Goal: Task Accomplishment & Management: Complete application form

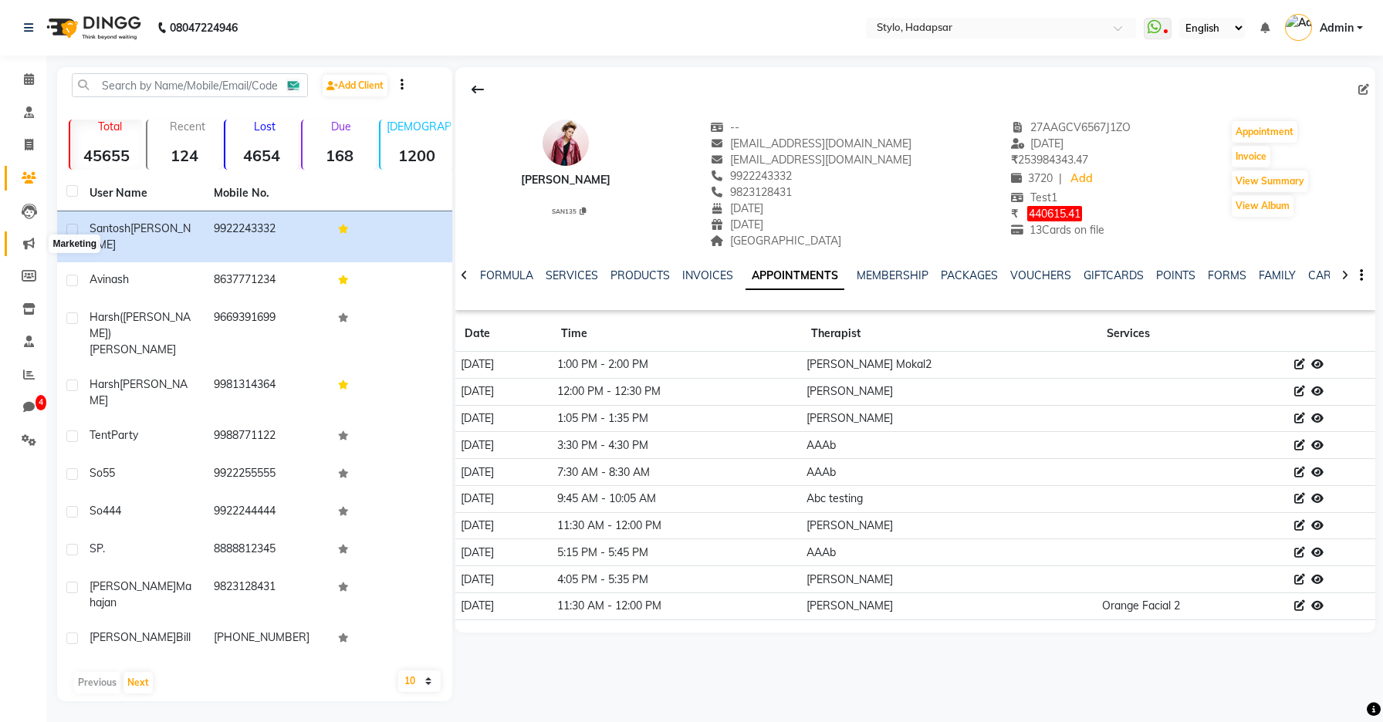
click at [25, 242] on icon at bounding box center [29, 244] width 12 height 12
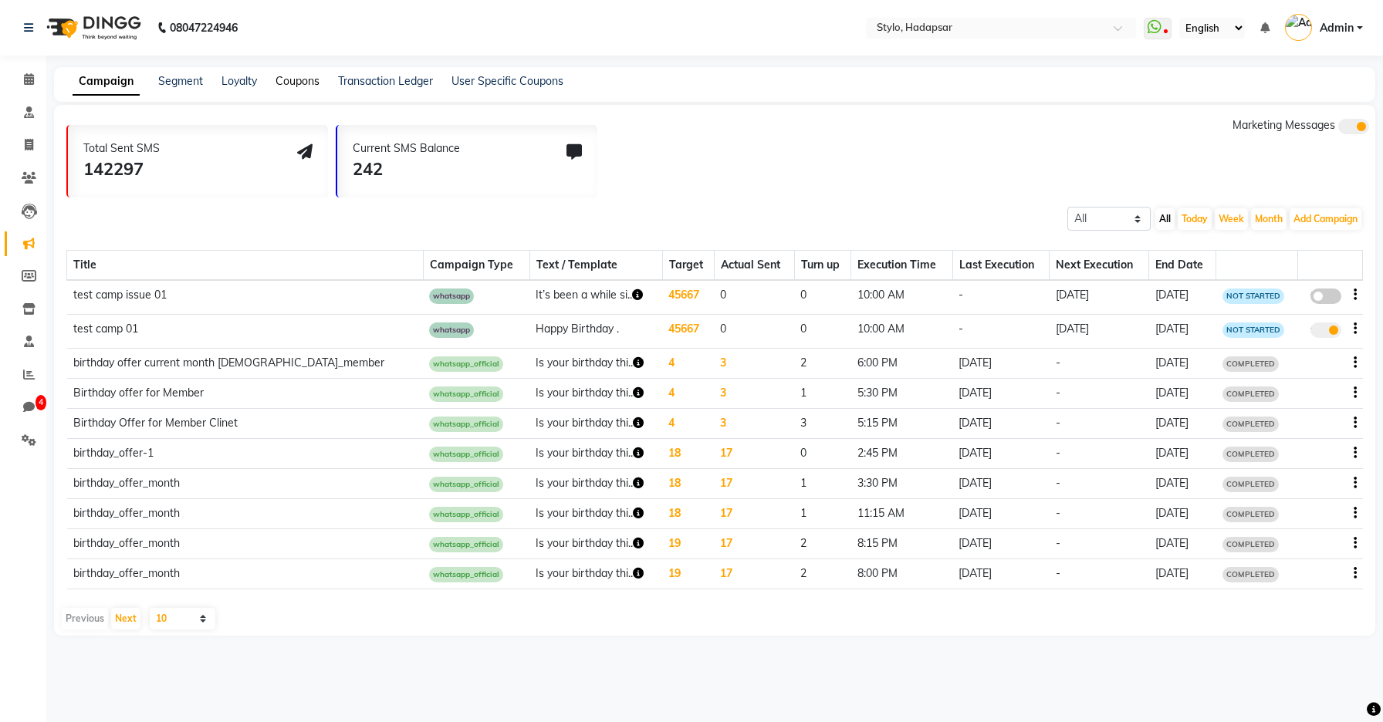
click at [299, 80] on link "Coupons" at bounding box center [297, 81] width 44 height 14
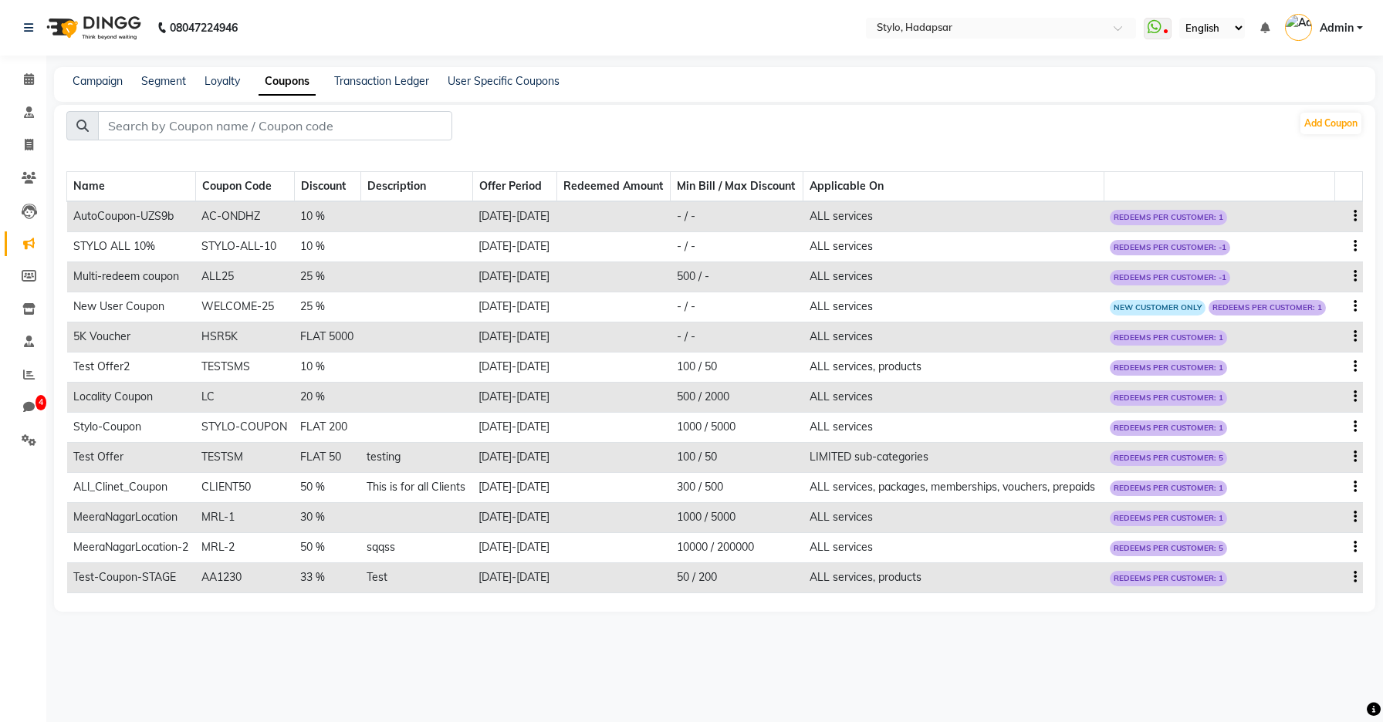
click at [520, 92] on div "Campaign Segment Loyalty Coupons Transaction Ledger User Specific Coupons" at bounding box center [714, 84] width 1321 height 35
click at [520, 88] on div "User Specific Coupons" at bounding box center [504, 81] width 112 height 16
click at [520, 85] on link "User Specific Coupons" at bounding box center [504, 81] width 112 height 14
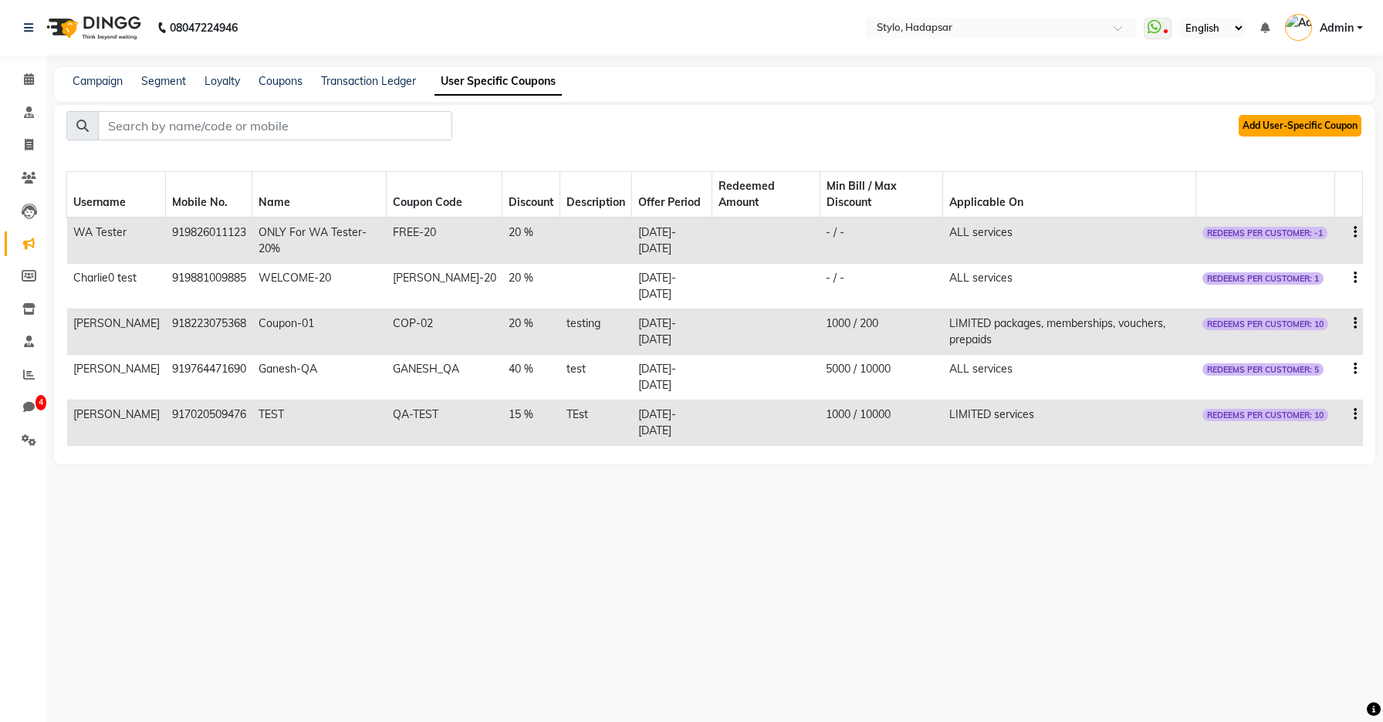
click at [1270, 118] on button "Add User-Specific Coupon" at bounding box center [1300, 126] width 123 height 22
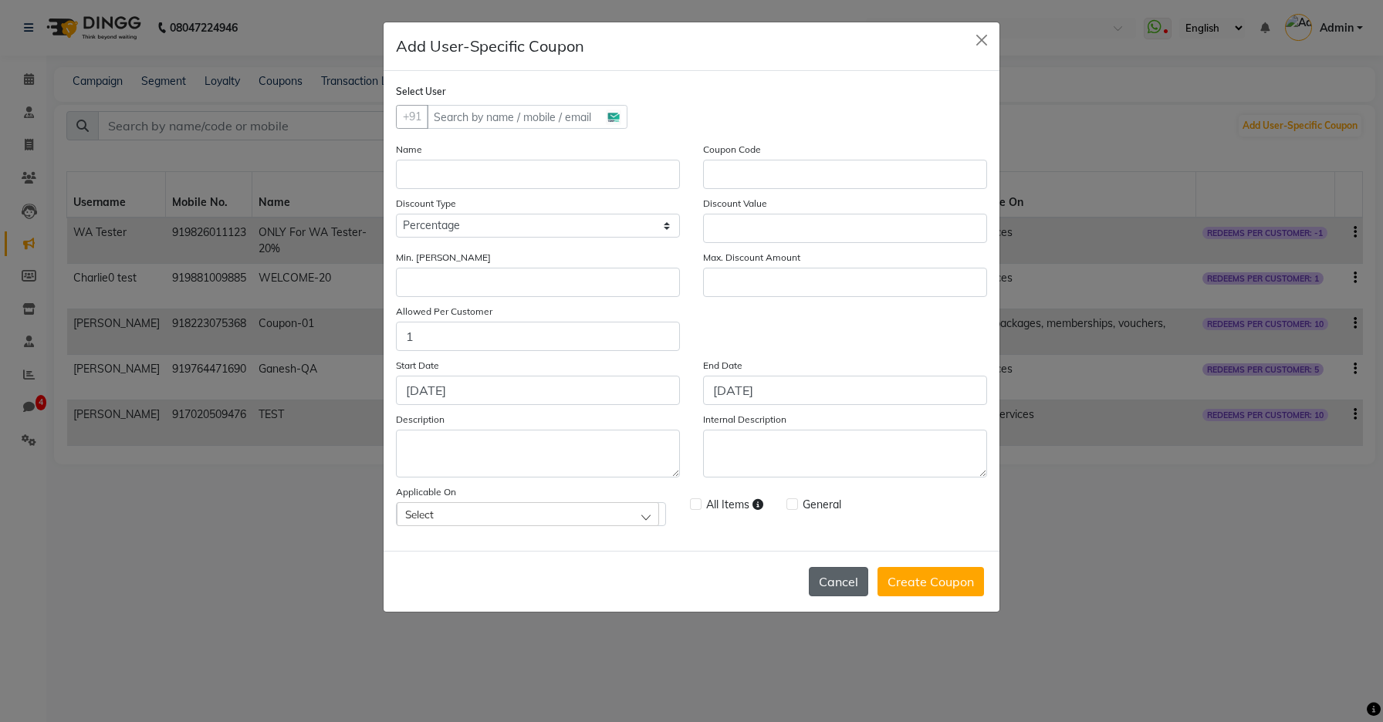
click at [826, 593] on button "Cancel" at bounding box center [838, 581] width 59 height 29
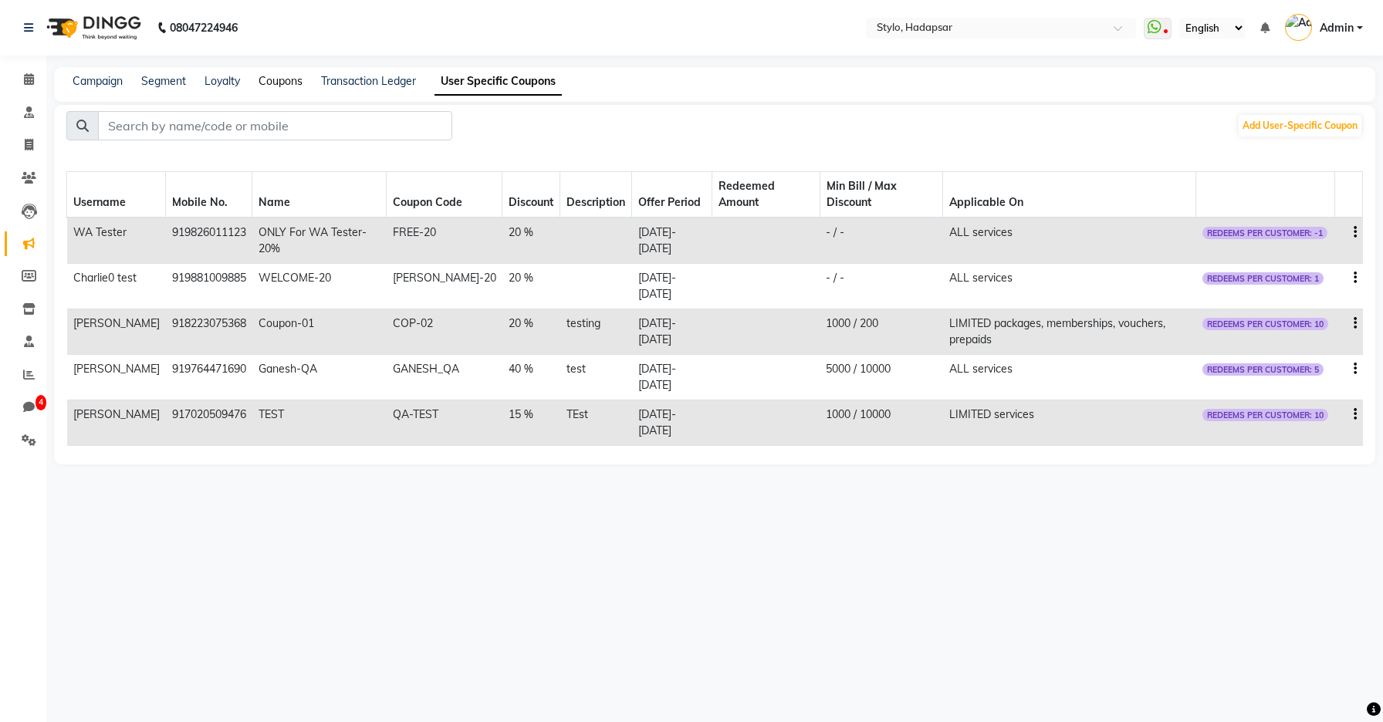
click at [285, 81] on link "Coupons" at bounding box center [281, 81] width 44 height 14
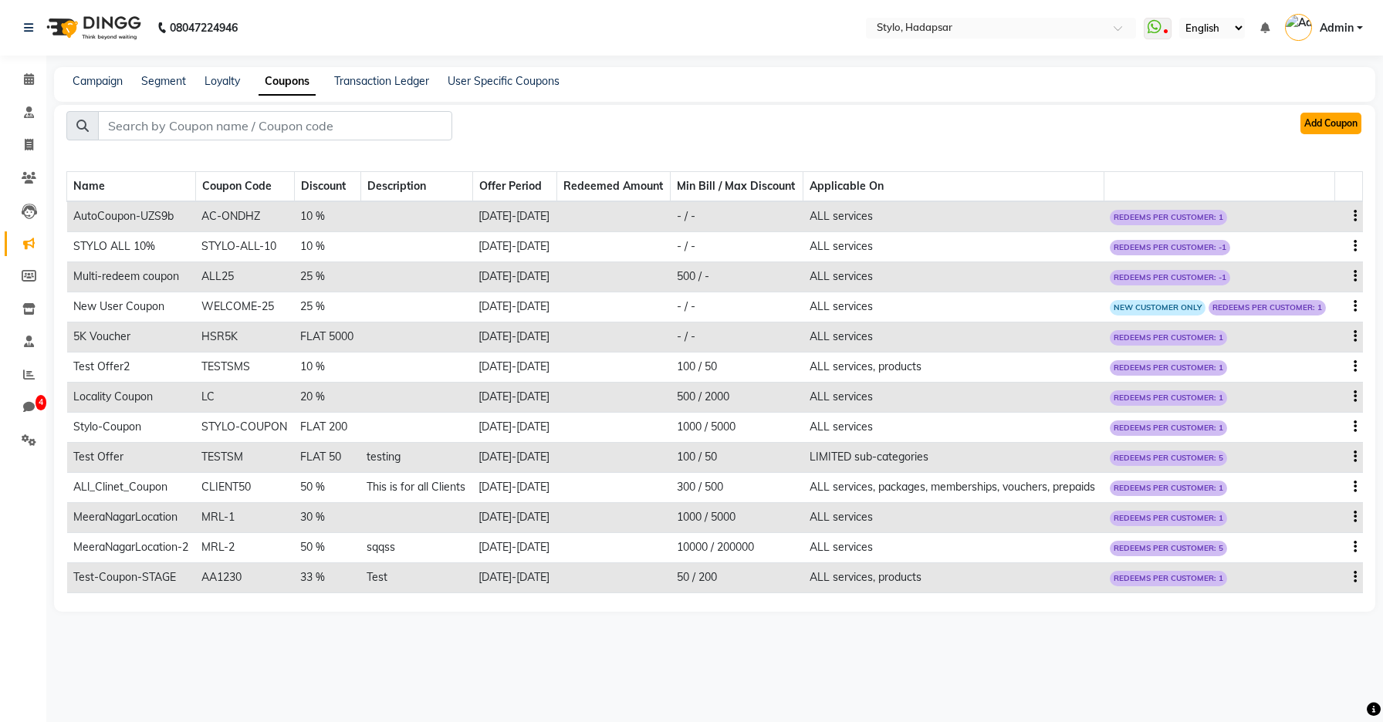
click at [1336, 121] on button "Add Coupon" at bounding box center [1330, 124] width 61 height 22
select select "ALL"
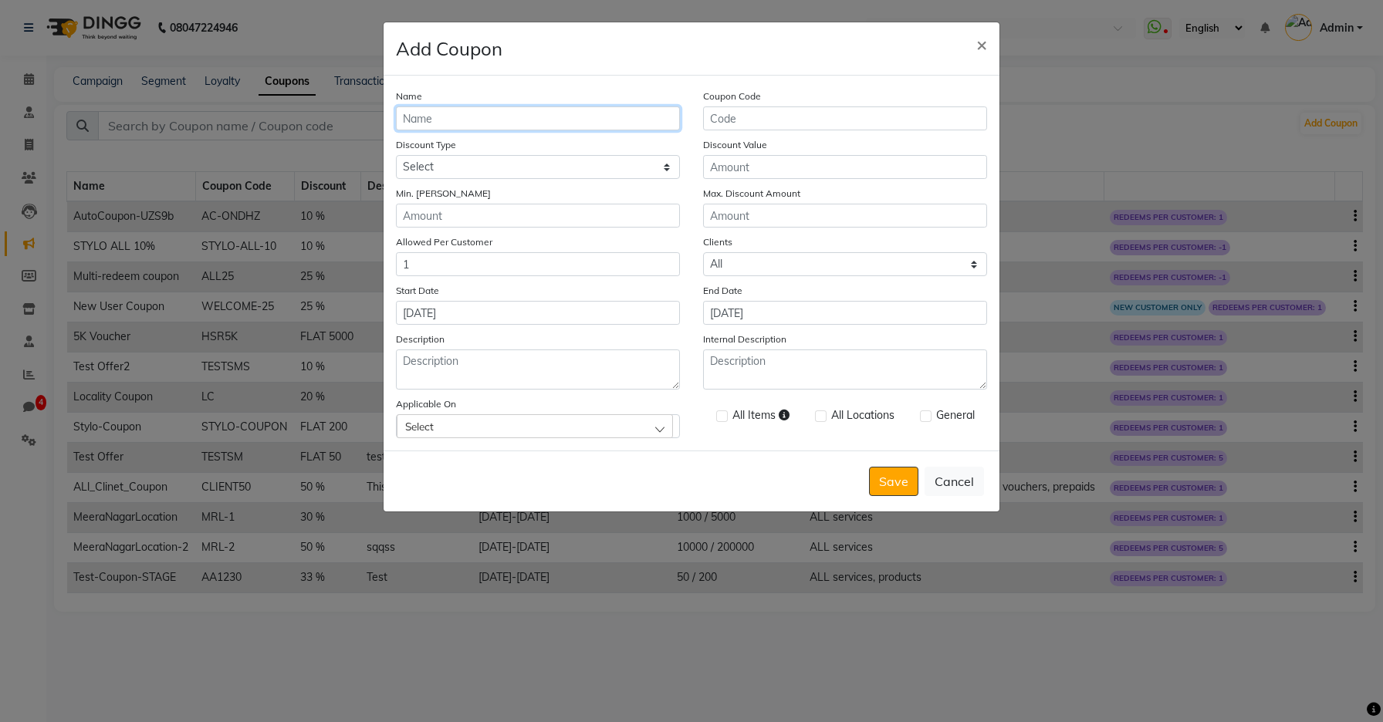
click at [419, 115] on input "Name" at bounding box center [538, 118] width 284 height 24
click at [979, 49] on span "×" at bounding box center [981, 43] width 11 height 23
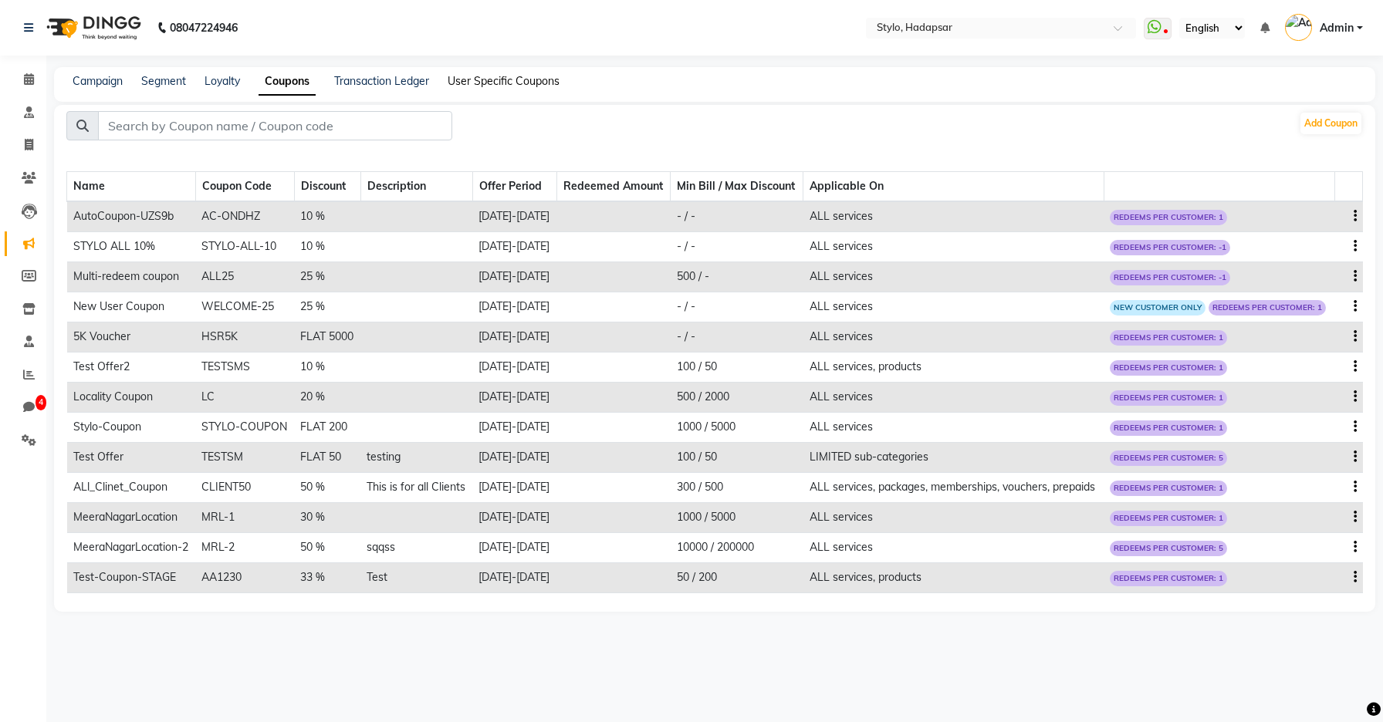
click at [555, 76] on link "User Specific Coupons" at bounding box center [504, 81] width 112 height 14
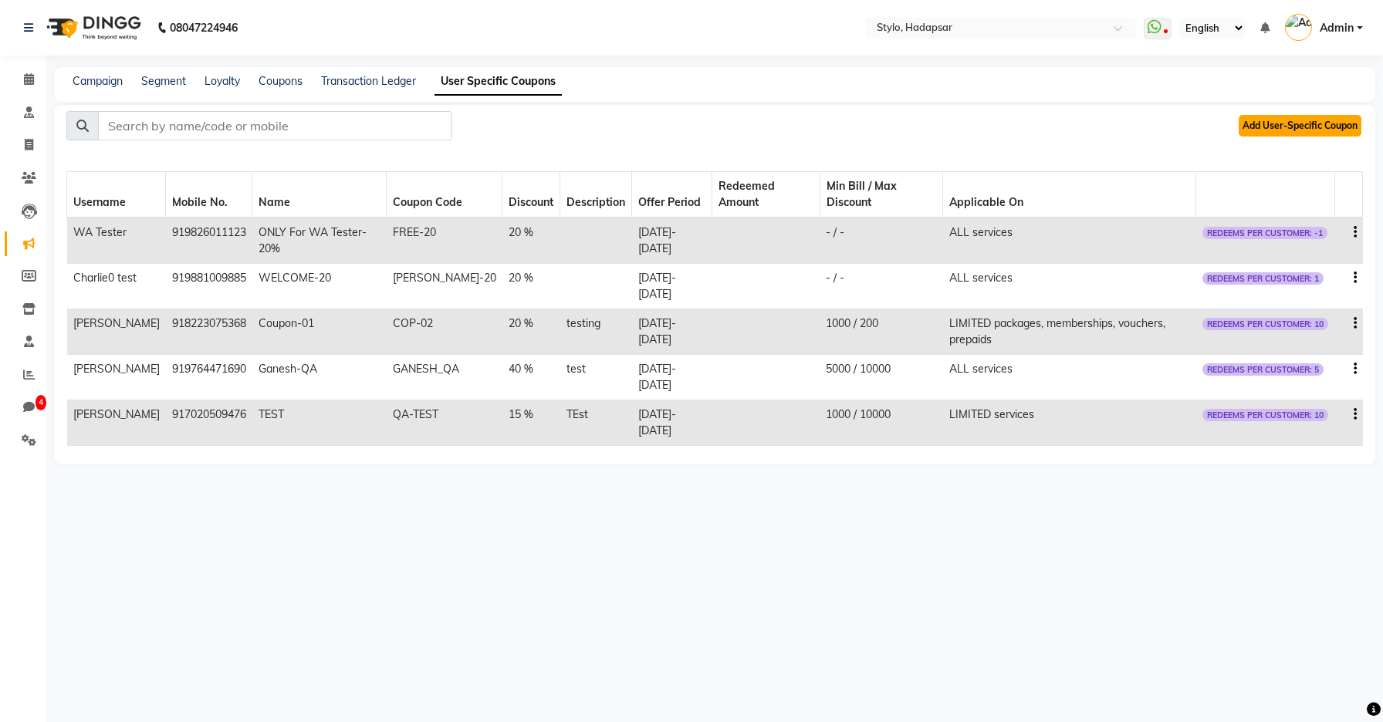
click at [1284, 130] on button "Add User-Specific Coupon" at bounding box center [1300, 126] width 123 height 22
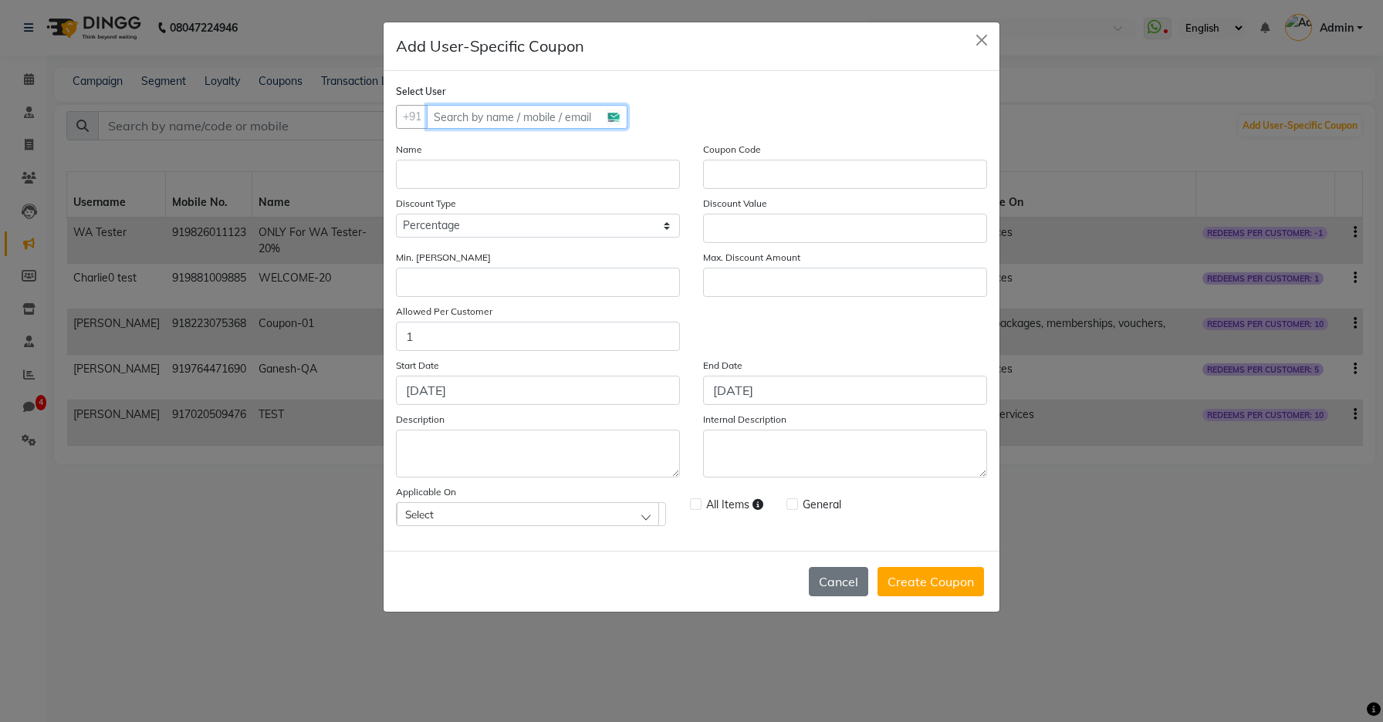
click at [537, 122] on input "text" at bounding box center [527, 117] width 201 height 24
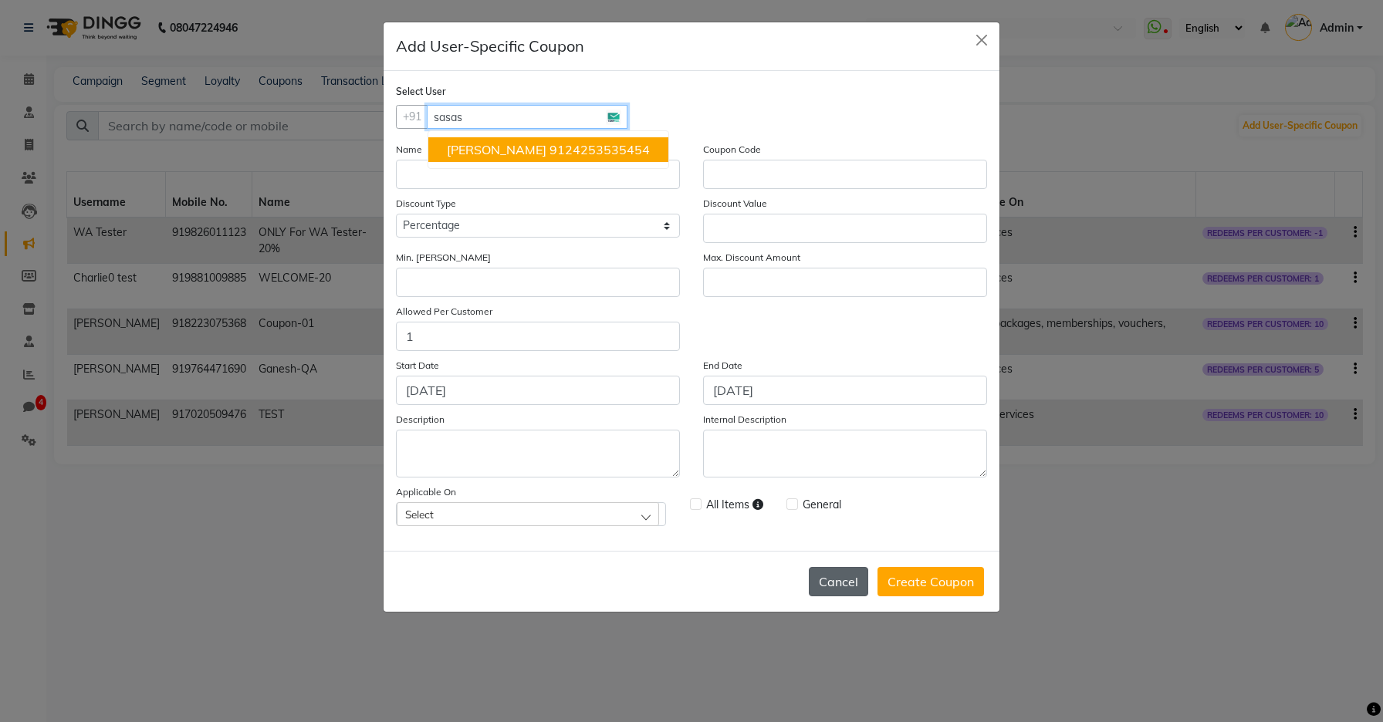
type input "sasas"
click at [839, 583] on button "Cancel" at bounding box center [838, 581] width 59 height 29
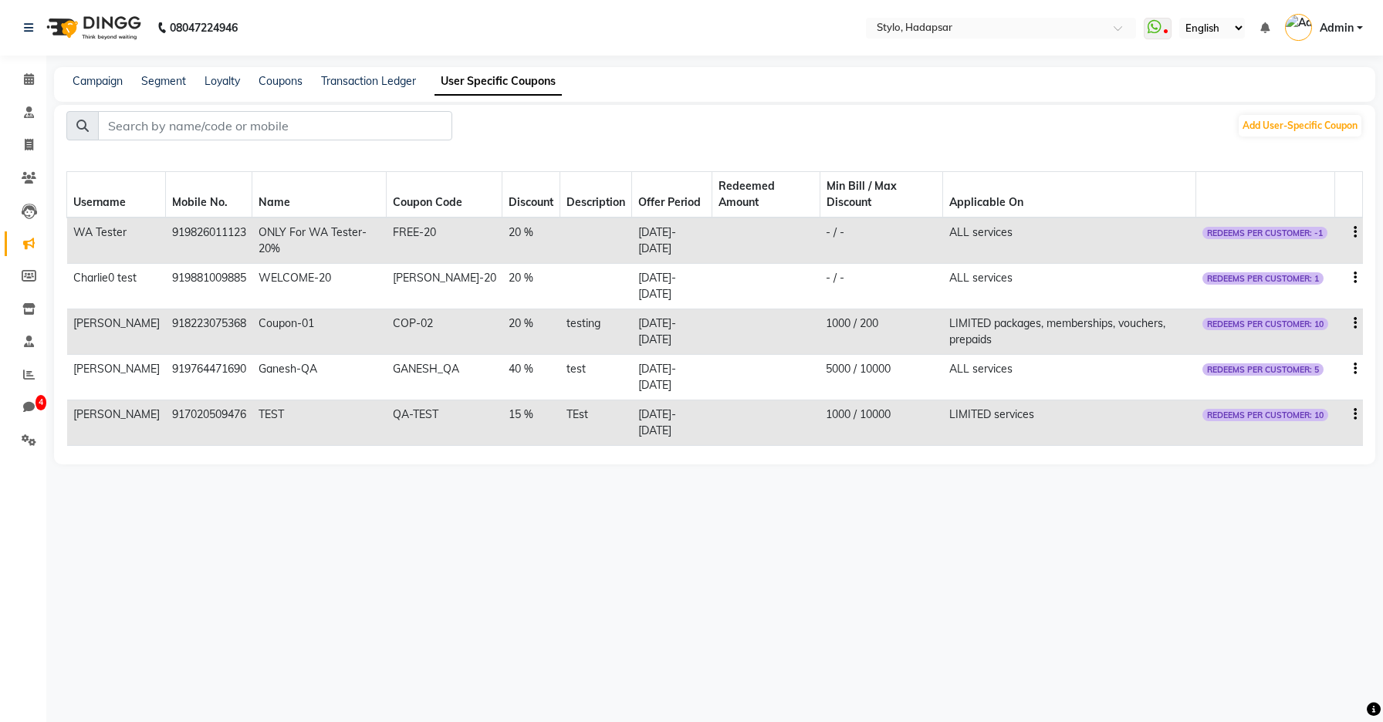
click at [286, 91] on div "Campaign Segment Loyalty Coupons Transaction Ledger User Specific Coupons" at bounding box center [714, 84] width 1321 height 35
click at [500, 88] on link "User Specific Coupons" at bounding box center [497, 82] width 127 height 28
click at [277, 86] on link "Coupons" at bounding box center [281, 81] width 44 height 14
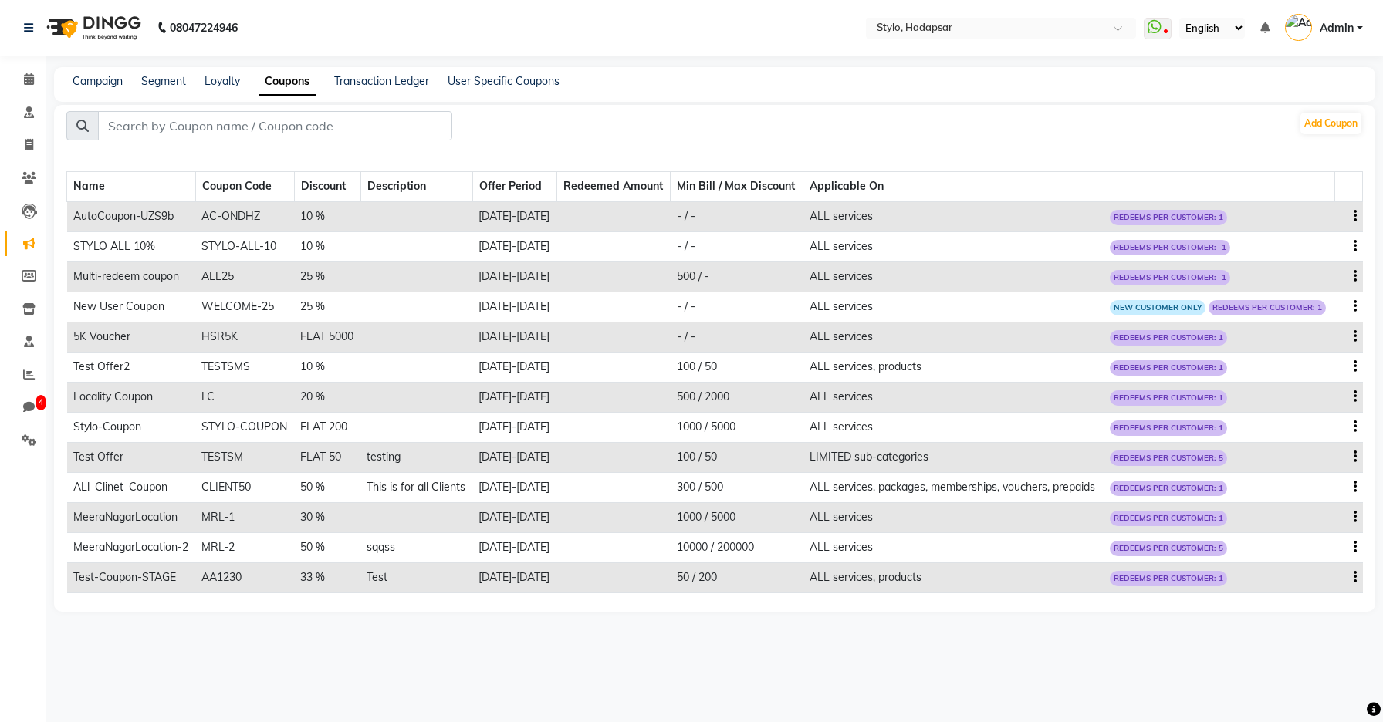
click at [515, 94] on div "Campaign Segment Loyalty Coupons Transaction Ledger User Specific Coupons" at bounding box center [714, 84] width 1321 height 35
click at [515, 80] on link "User Specific Coupons" at bounding box center [504, 81] width 112 height 14
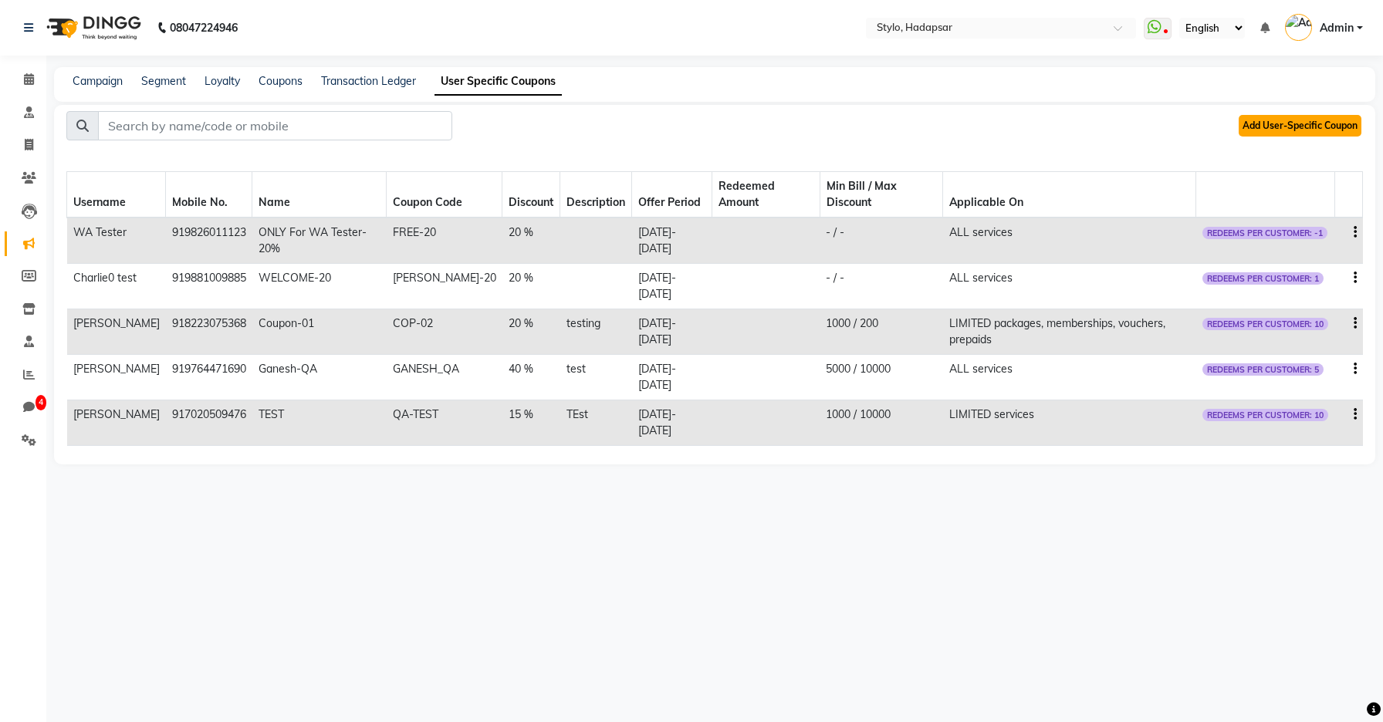
click at [1253, 126] on button "Add User-Specific Coupon" at bounding box center [1300, 126] width 123 height 22
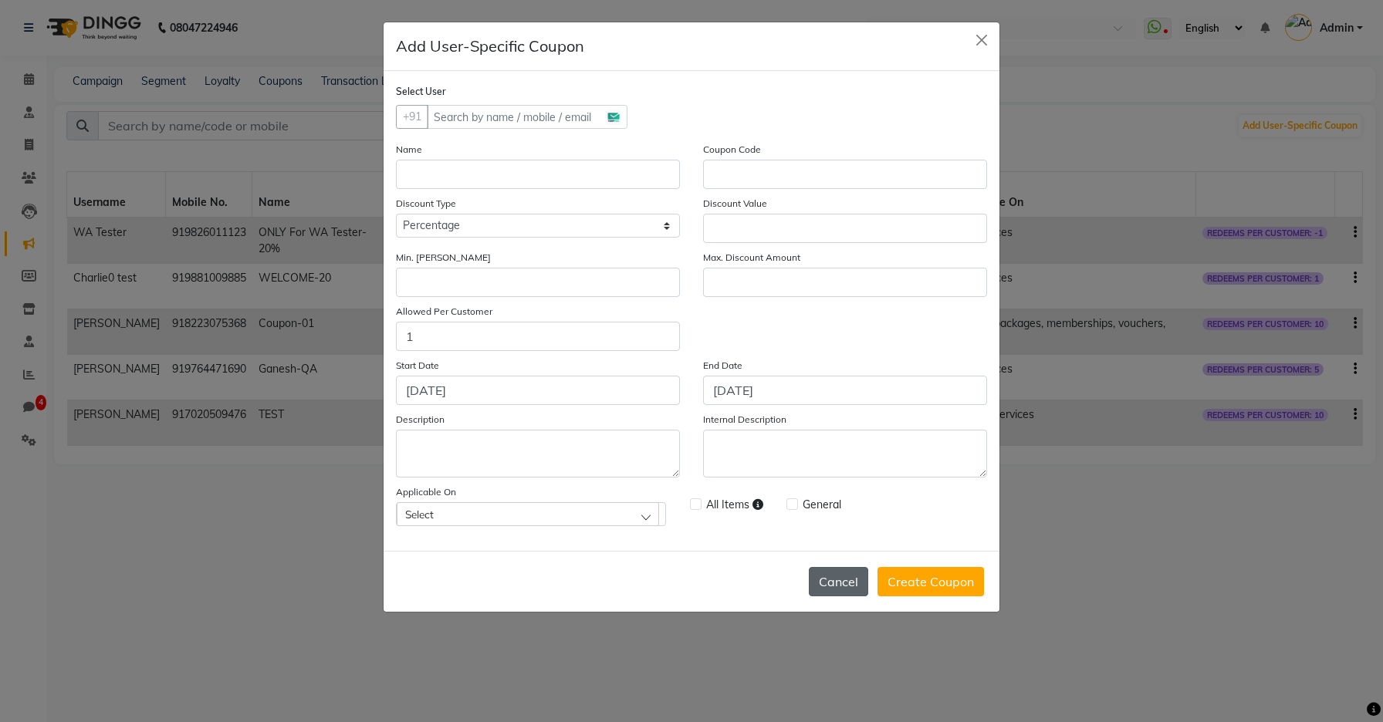
click at [823, 582] on button "Cancel" at bounding box center [838, 581] width 59 height 29
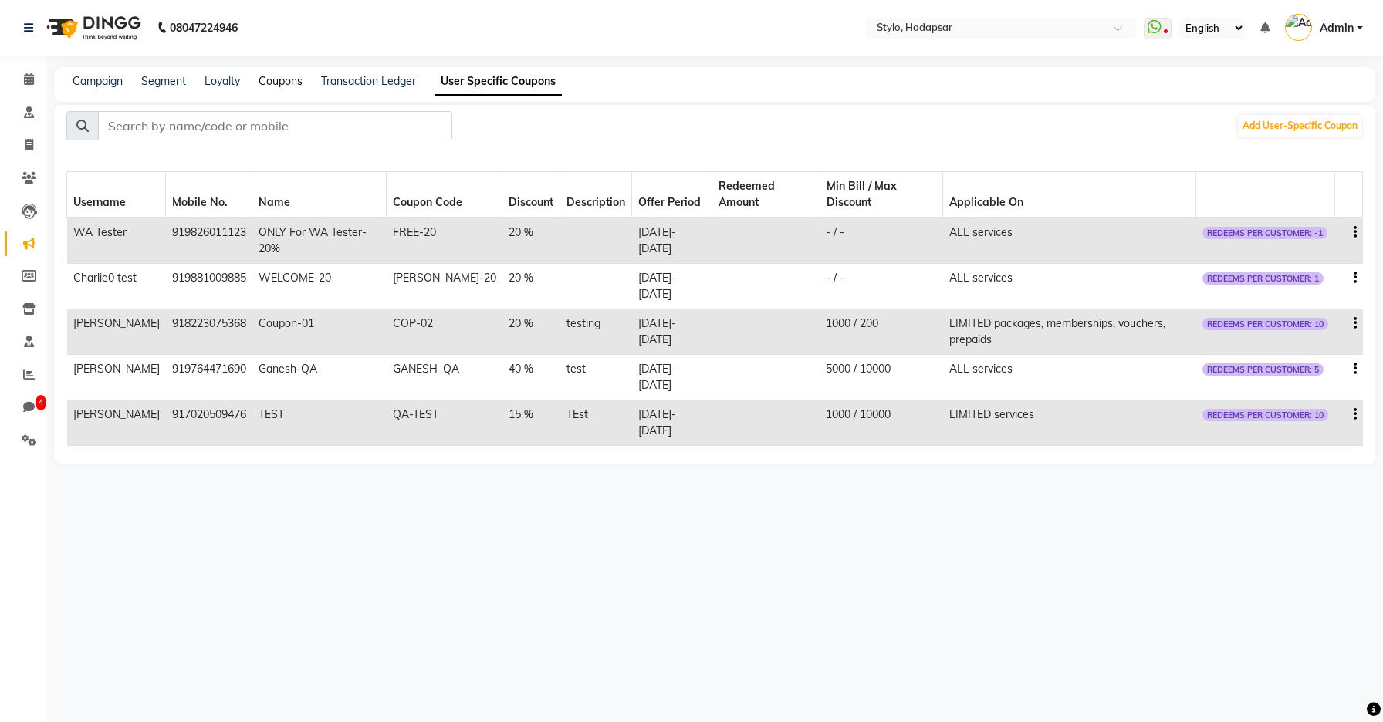
click at [275, 83] on link "Coupons" at bounding box center [281, 81] width 44 height 14
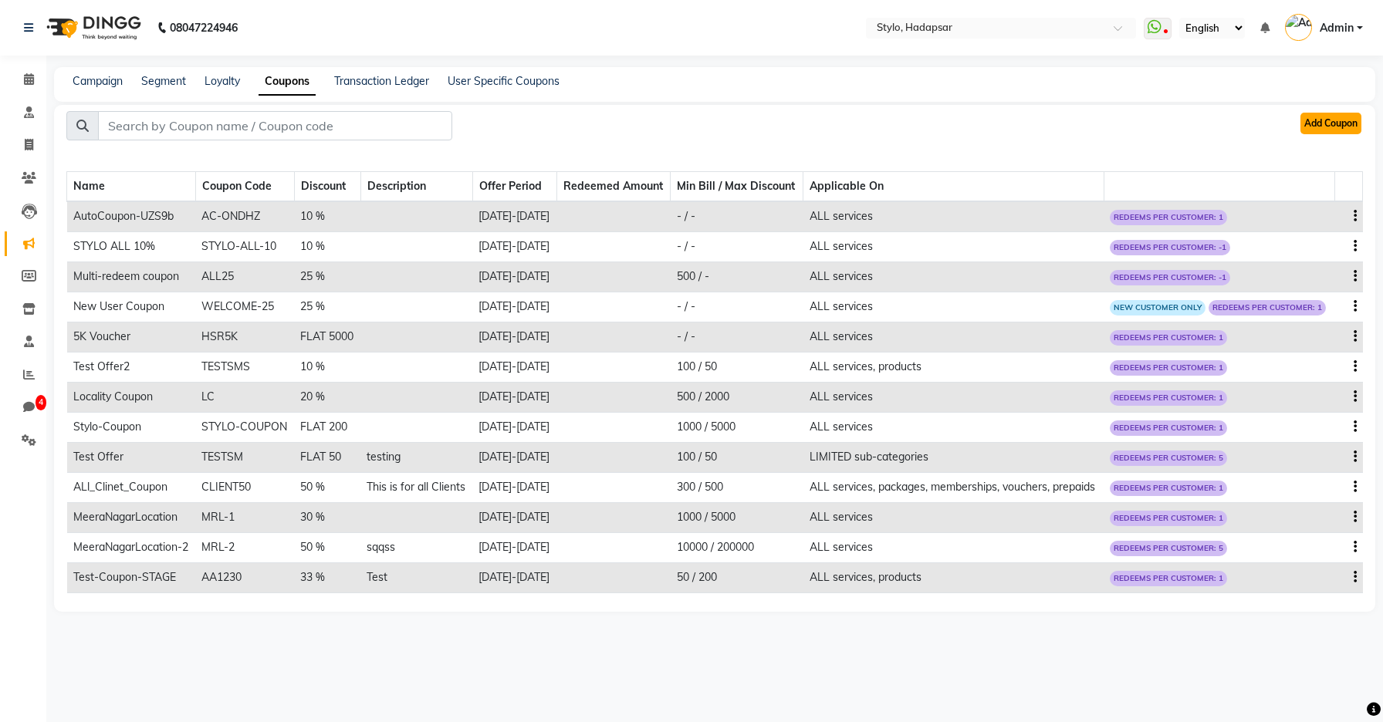
click at [1346, 119] on button "Add Coupon" at bounding box center [1330, 124] width 61 height 22
select select "ALL"
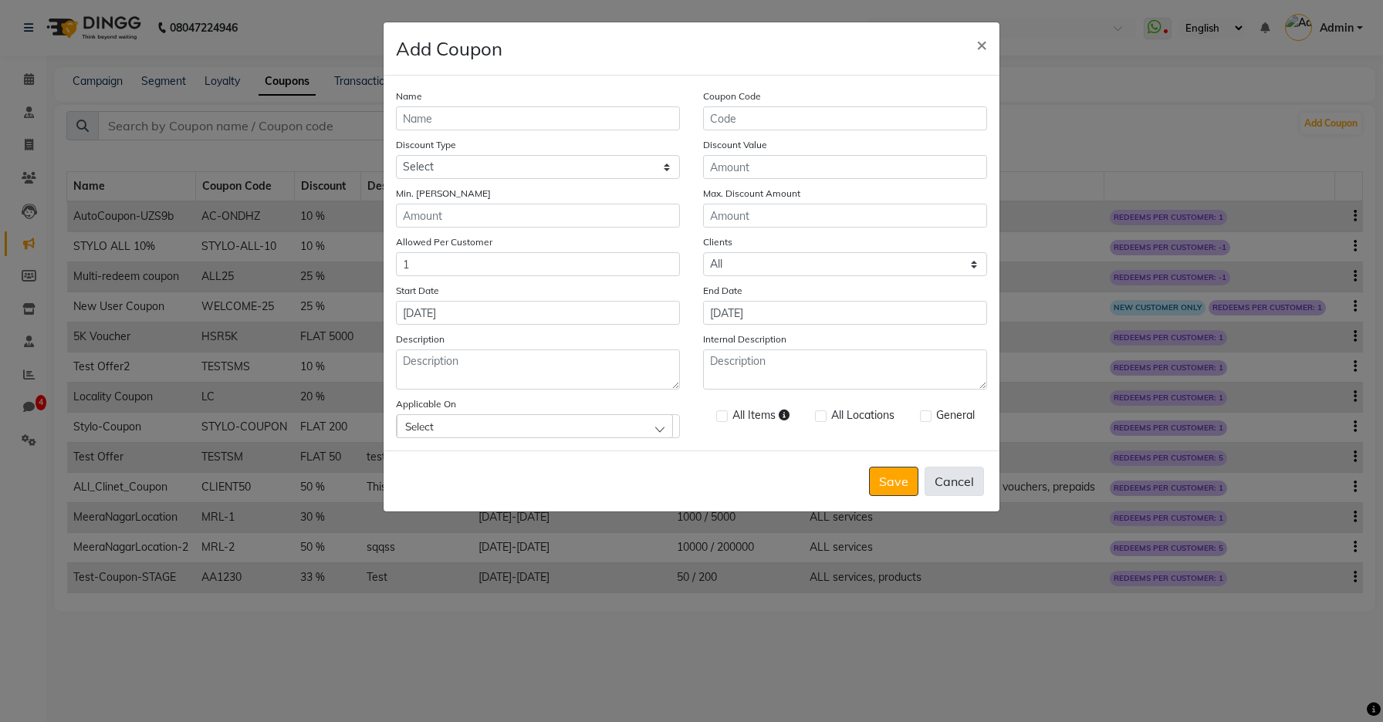
click at [978, 495] on button "Cancel" at bounding box center [953, 481] width 59 height 29
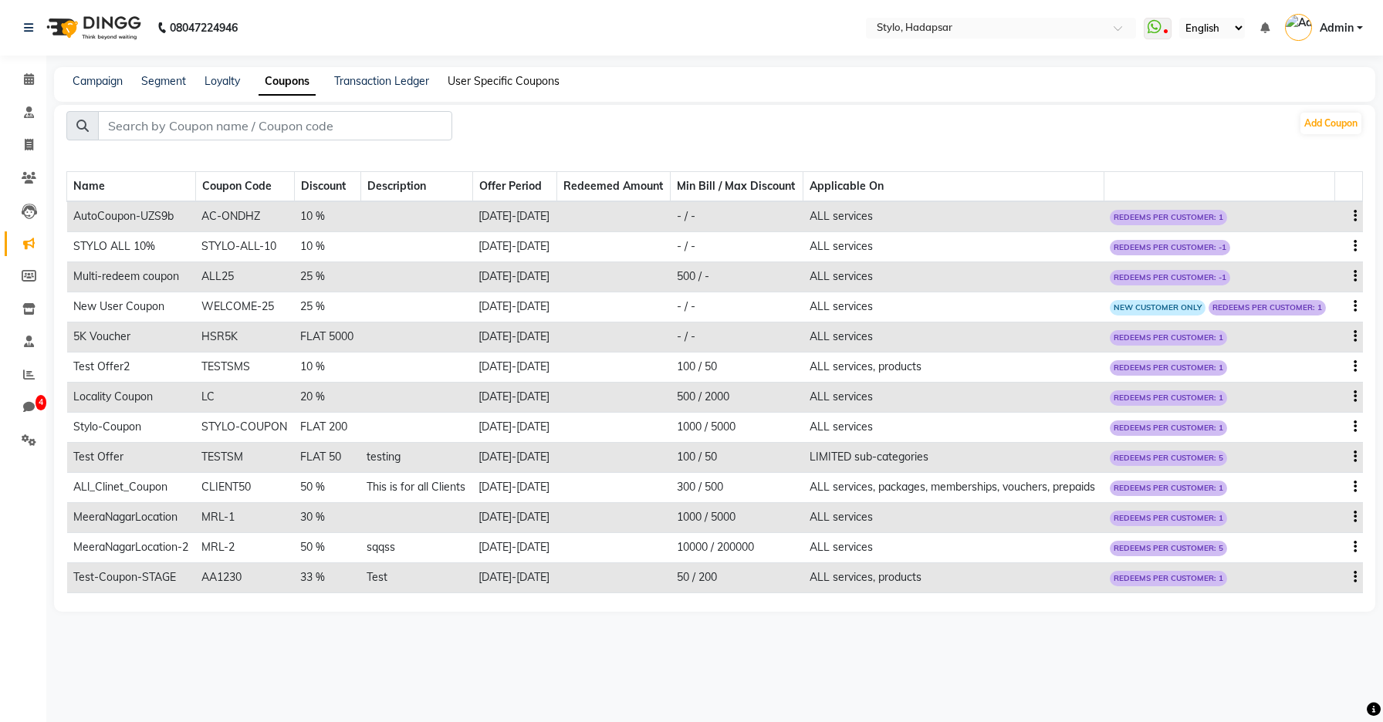
click at [488, 75] on link "User Specific Coupons" at bounding box center [504, 81] width 112 height 14
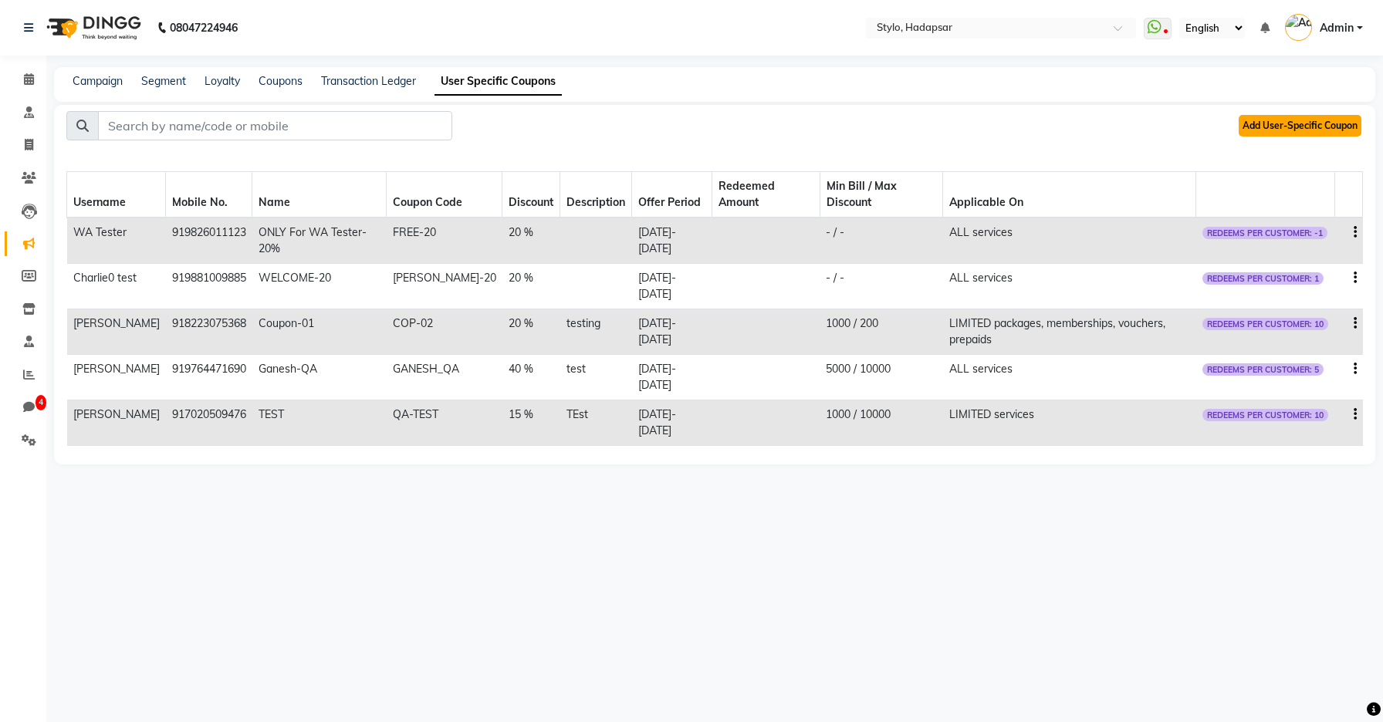
click at [1266, 126] on button "Add User-Specific Coupon" at bounding box center [1300, 126] width 123 height 22
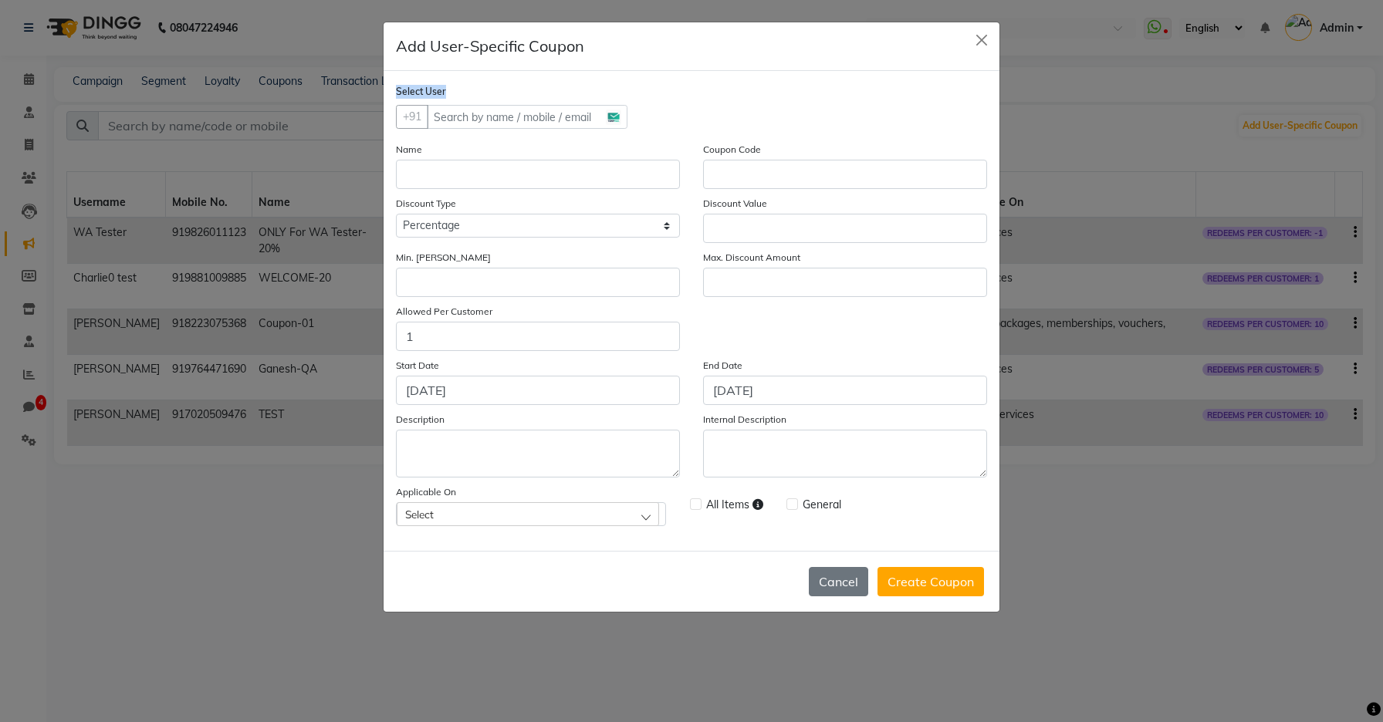
drag, startPoint x: 394, startPoint y: 83, endPoint x: 647, endPoint y: 114, distance: 255.0
click at [647, 114] on div "Select User +91 Name Coupon Code Discount Type Percentage Fixed Discount Value …" at bounding box center [692, 311] width 616 height 480
click at [647, 114] on form "Select User +91 Name Coupon Code Discount Type Percentage Fixed Discount Value …" at bounding box center [691, 304] width 591 height 443
drag, startPoint x: 647, startPoint y: 114, endPoint x: 380, endPoint y: 105, distance: 267.2
click at [380, 105] on ngb-modal-window "Add User-Specific Coupon Select User +91 Name Coupon Code Discount Type Percent…" at bounding box center [691, 361] width 1383 height 722
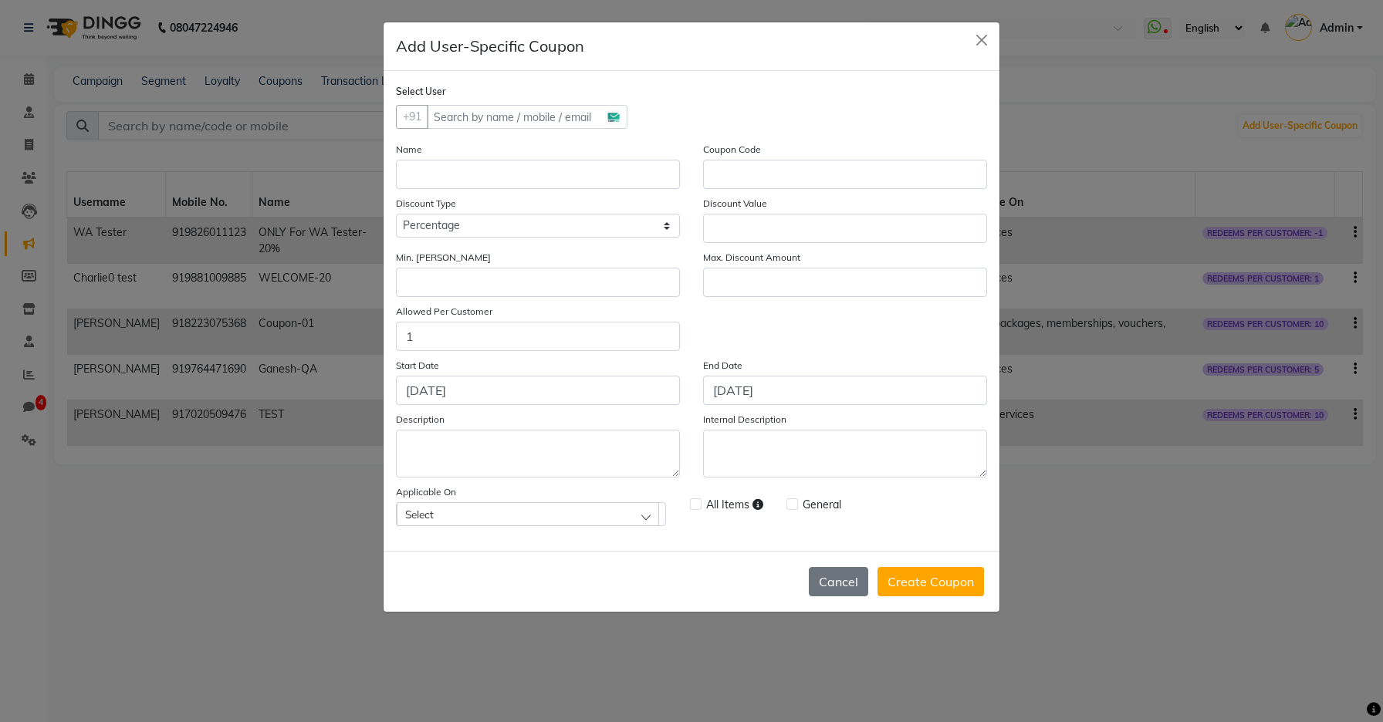
click at [380, 105] on ngb-modal-window "Add User-Specific Coupon Select User +91 Name Coupon Code Discount Type Percent…" at bounding box center [691, 361] width 1383 height 722
drag, startPoint x: 391, startPoint y: 90, endPoint x: 643, endPoint y: 121, distance: 253.6
click at [643, 121] on div "Select User +91 Name Coupon Code Discount Type Percentage Fixed Discount Value …" at bounding box center [692, 311] width 616 height 480
click at [643, 121] on form "Select User +91 Name Coupon Code Discount Type Percentage Fixed Discount Value …" at bounding box center [691, 304] width 591 height 443
drag, startPoint x: 393, startPoint y: 50, endPoint x: 574, endPoint y: 44, distance: 181.5
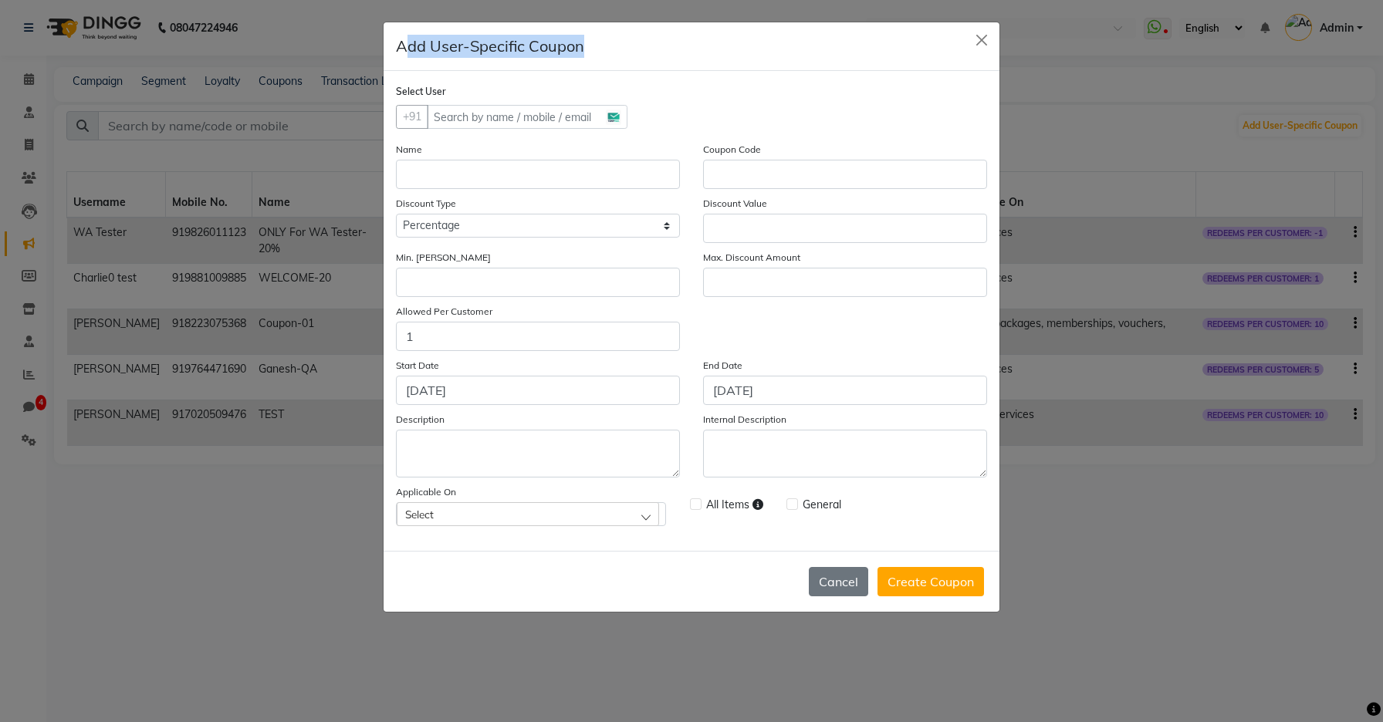
click at [573, 45] on div "Add User-Specific Coupon" at bounding box center [692, 46] width 616 height 49
click at [574, 44] on h5 "Add User-Specific Coupon" at bounding box center [490, 46] width 188 height 23
drag, startPoint x: 391, startPoint y: 93, endPoint x: 622, endPoint y: 117, distance: 232.0
click at [622, 117] on div "Select User +91 Name Coupon Code Discount Type Percentage Fixed Discount Value …" at bounding box center [692, 311] width 616 height 480
click at [622, 117] on input "text" at bounding box center [527, 117] width 201 height 24
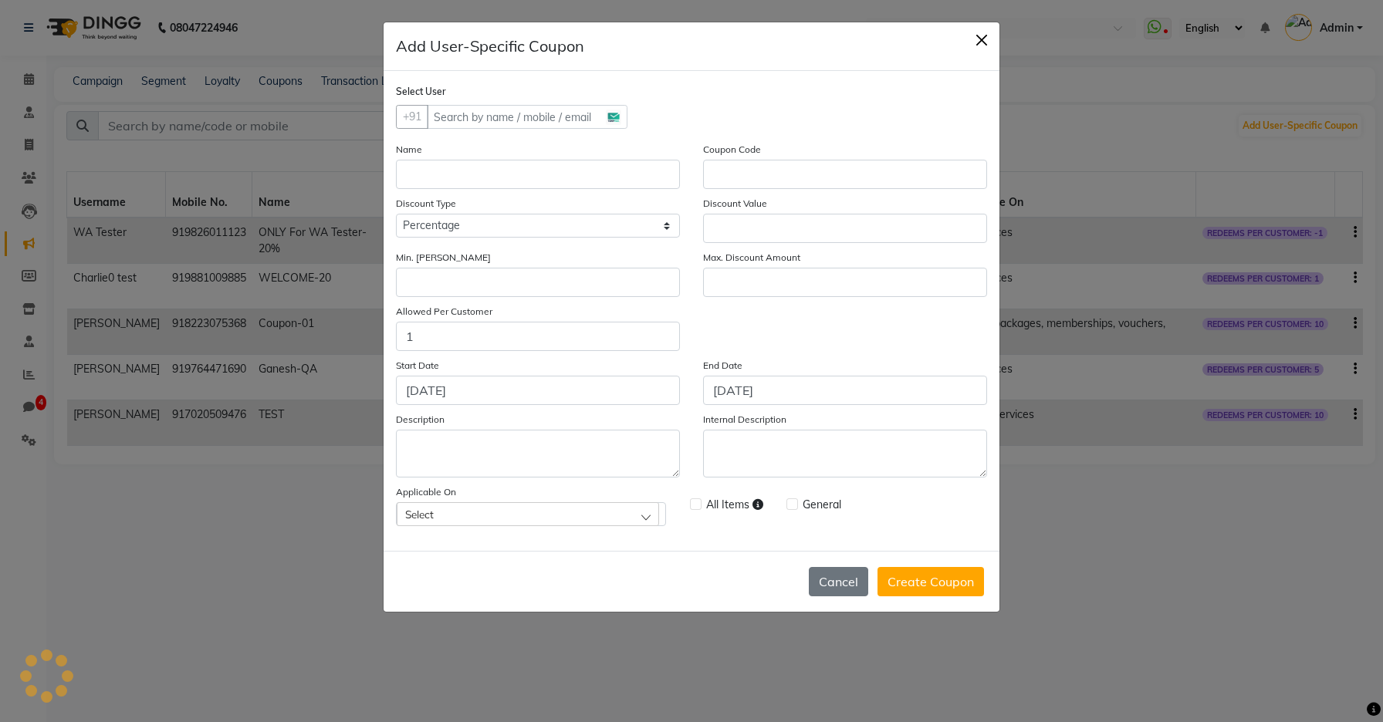
click at [981, 41] on button "Close" at bounding box center [981, 40] width 23 height 23
